Goal: Information Seeking & Learning: Find specific fact

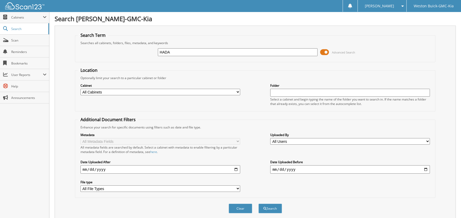
type input "HADA"
click at [258, 204] on button "Search" at bounding box center [270, 209] width 24 height 10
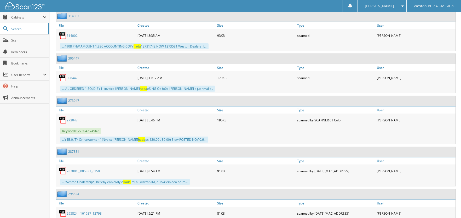
scroll to position [3779, 0]
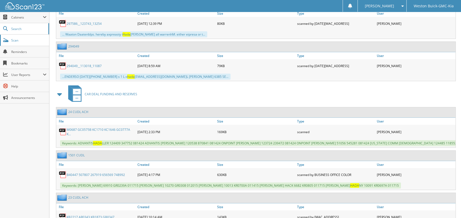
click at [15, 42] on span "Scan" at bounding box center [28, 40] width 35 height 4
